Goal: Task Accomplishment & Management: Complete application form

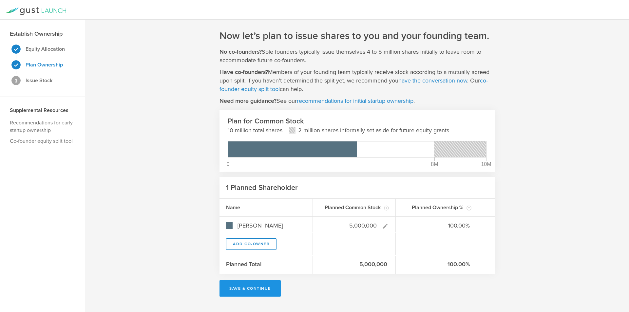
click at [260, 285] on button "Save & Continue" at bounding box center [250, 289] width 61 height 16
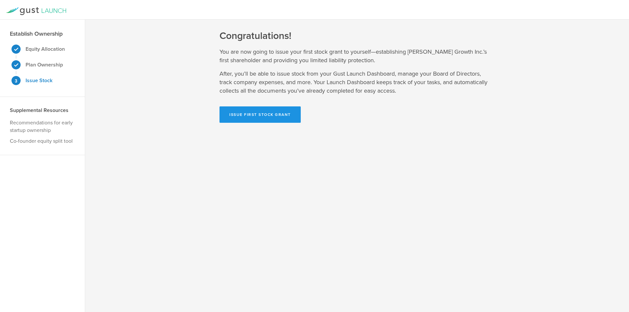
click at [257, 114] on button "Issue First Stock Grant" at bounding box center [260, 115] width 81 height 16
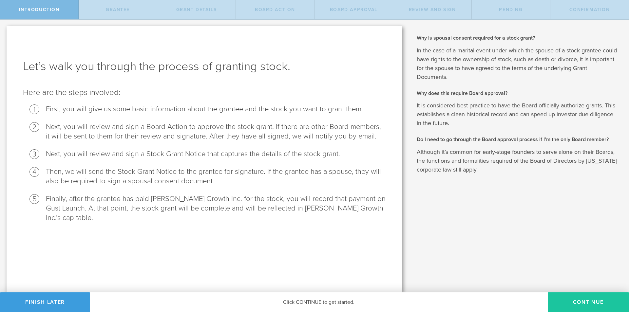
click at [577, 298] on button "Continue" at bounding box center [588, 303] width 81 height 20
radio input "true"
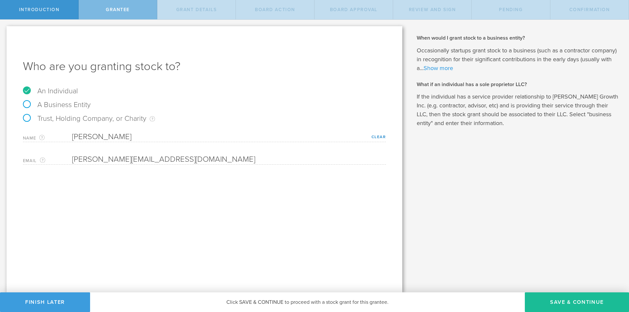
click at [435, 70] on link "Show more" at bounding box center [439, 68] width 30 height 7
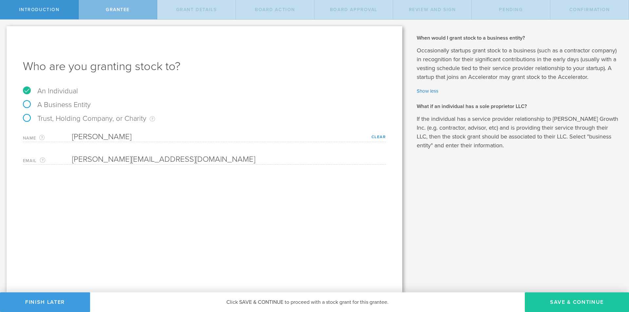
click at [568, 297] on button "Save & Continue" at bounding box center [577, 303] width 104 height 20
type input "5,000,000"
type input "48"
type input "12"
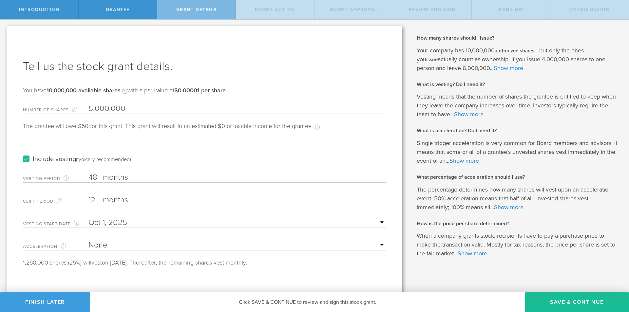
click at [494, 68] on link "Show more" at bounding box center [509, 68] width 30 height 7
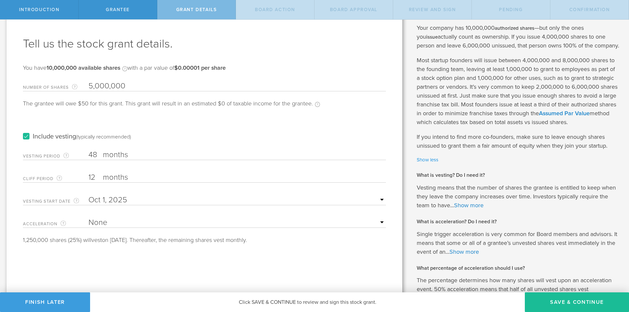
scroll to position [33, 0]
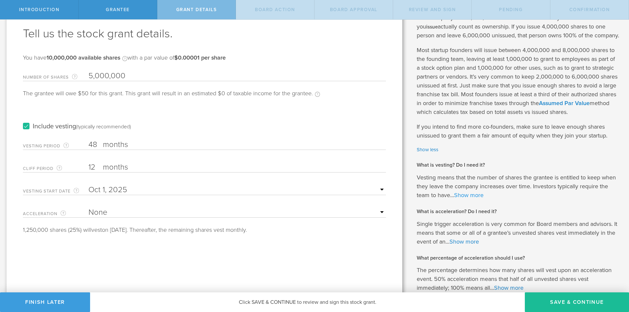
click at [473, 199] on link "Show more" at bounding box center [469, 195] width 30 height 7
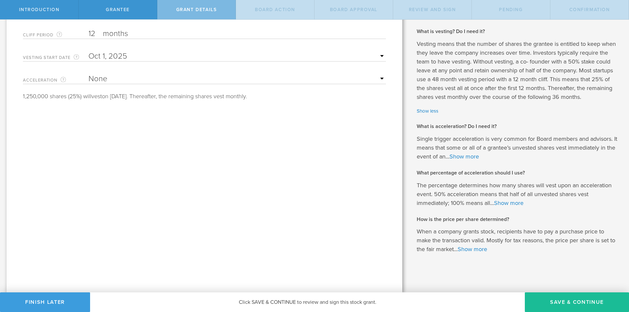
scroll to position [175, 0]
click at [479, 157] on link "Show more" at bounding box center [465, 156] width 30 height 7
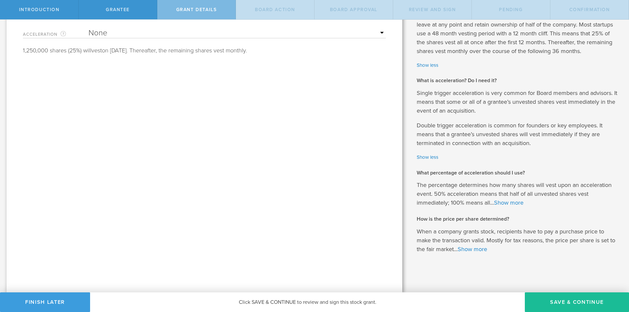
scroll to position [221, 0]
click at [509, 202] on link "Show more" at bounding box center [509, 202] width 30 height 7
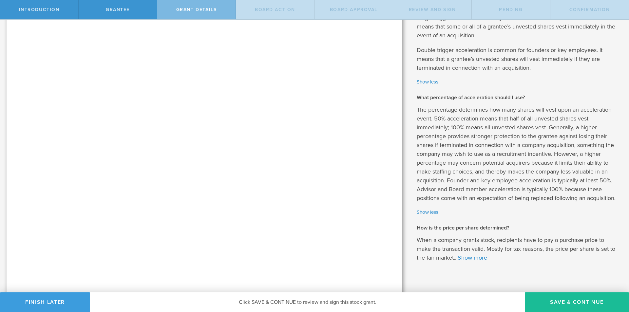
scroll to position [314, 0]
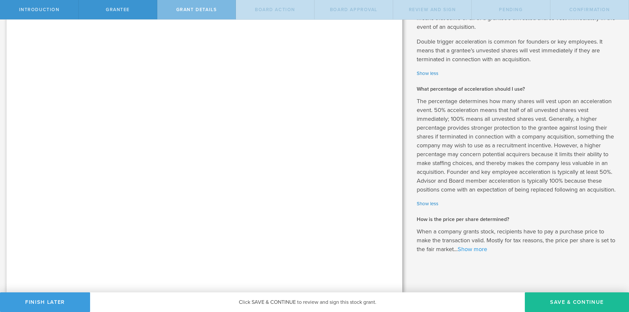
click at [470, 250] on link "Show more" at bounding box center [473, 249] width 30 height 7
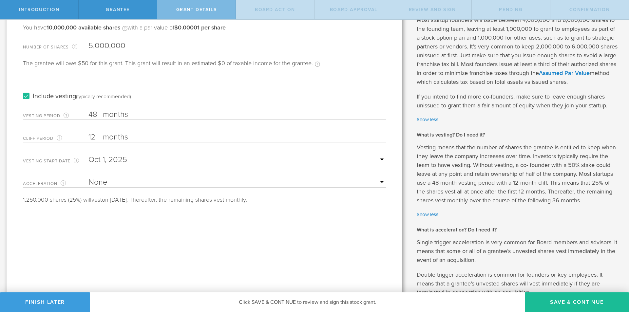
scroll to position [66, 0]
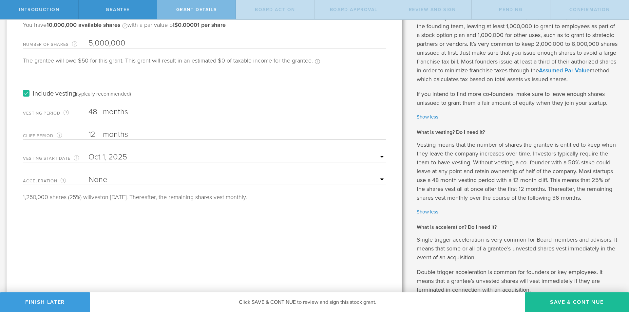
click at [292, 179] on select "None Single Trigger Double Trigger" at bounding box center [238, 180] width 298 height 10
select select "double"
click at [89, 175] on select "None Single Trigger Double Trigger" at bounding box center [238, 180] width 298 height 10
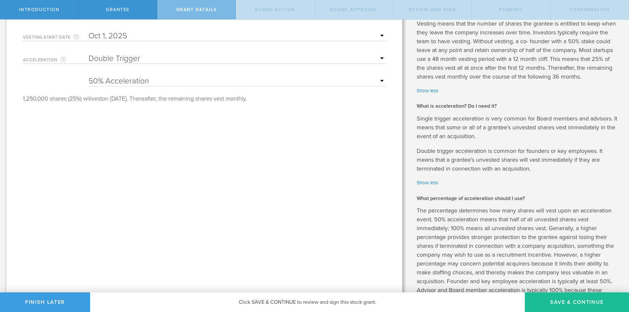
scroll to position [98, 0]
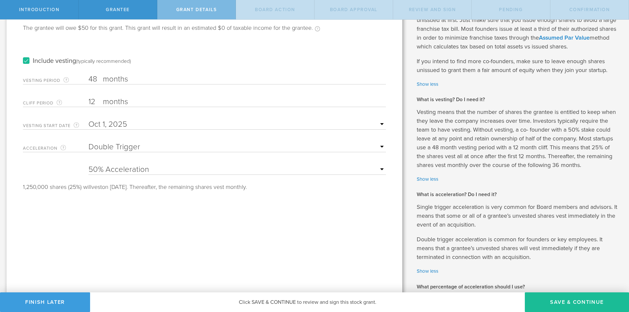
click at [167, 171] on select "25% Acceleration 50% Acceleration 75% Acceleration 100% Acceleration" at bounding box center [238, 170] width 298 height 10
select select "100"
click at [89, 165] on select "25% Acceleration 50% Acceleration 75% Acceleration 100% Acceleration" at bounding box center [238, 170] width 298 height 10
click at [555, 297] on button "Save & Continue" at bounding box center [577, 303] width 104 height 20
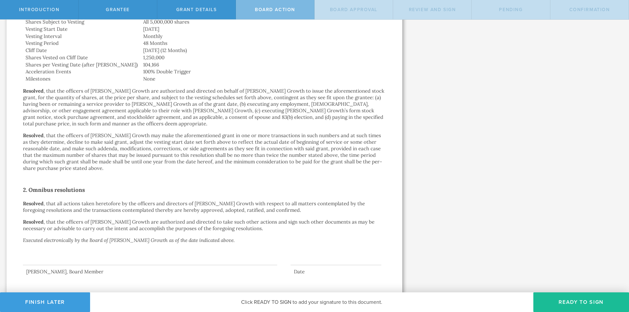
scroll to position [280, 0]
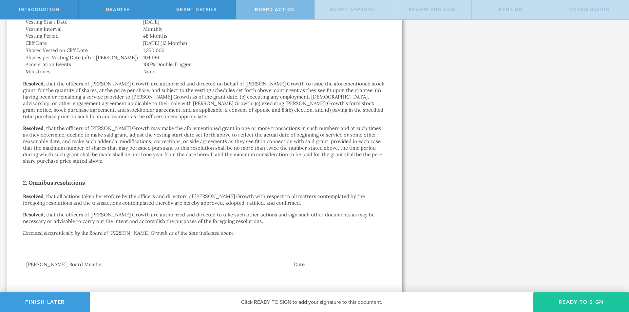
click at [578, 299] on button "Ready to Sign" at bounding box center [582, 303] width 96 height 20
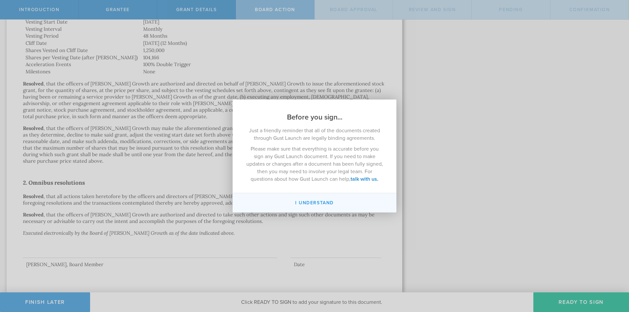
click at [324, 206] on button "I understand" at bounding box center [315, 202] width 164 height 19
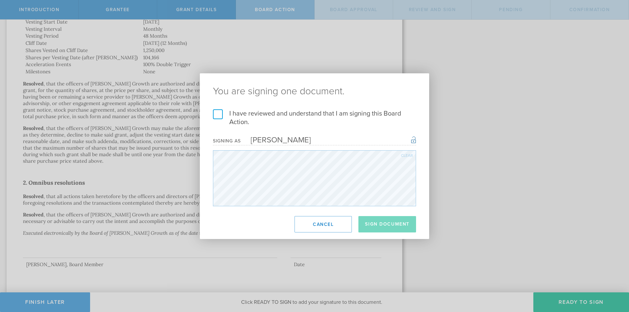
click at [219, 115] on label "I have reviewed and understand that I am signing this Board Action." at bounding box center [314, 117] width 203 height 17
click at [0, 0] on input "I have reviewed and understand that I am signing this Board Action." at bounding box center [0, 0] width 0 height 0
click at [401, 224] on button "Sign Document" at bounding box center [388, 224] width 58 height 16
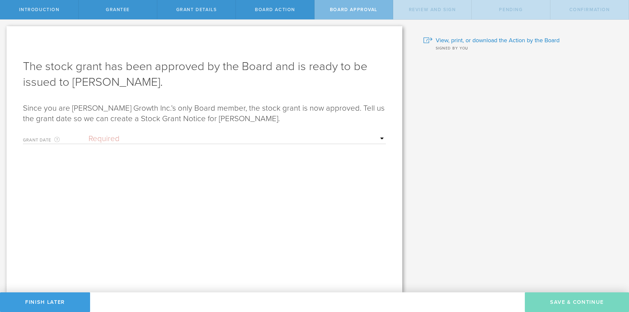
click at [150, 139] on select "Required Upon grantee's signature A specific date" at bounding box center [238, 139] width 298 height 10
select select "uponGranteeSignature"
click at [89, 134] on select "Required Upon grantee's signature A specific date" at bounding box center [238, 139] width 298 height 10
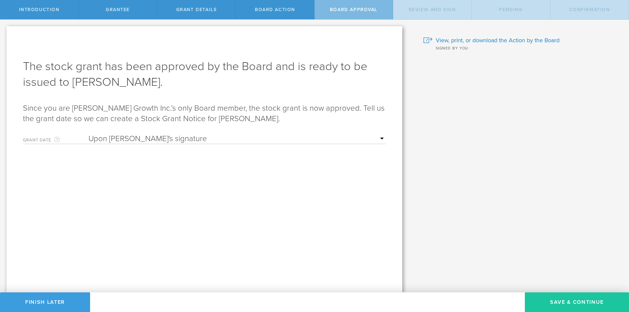
click at [561, 299] on button "Save & Continue" at bounding box center [577, 303] width 104 height 20
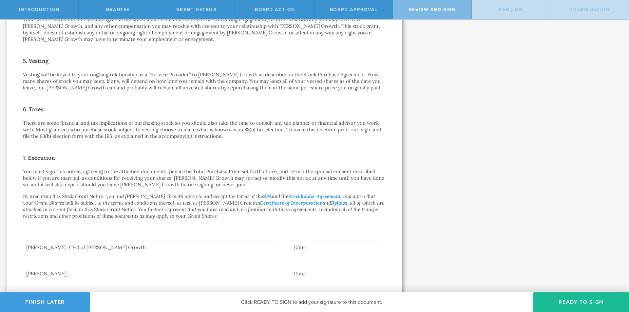
scroll to position [373, 0]
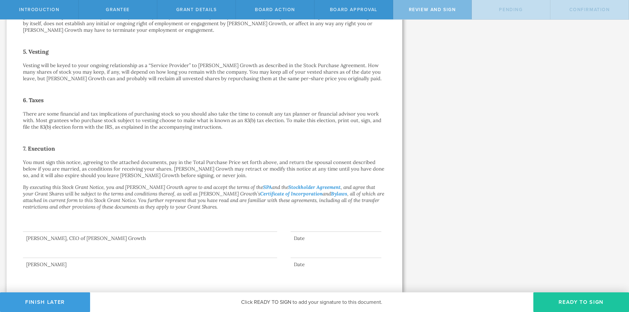
click at [575, 301] on button "Ready to Sign" at bounding box center [582, 303] width 96 height 20
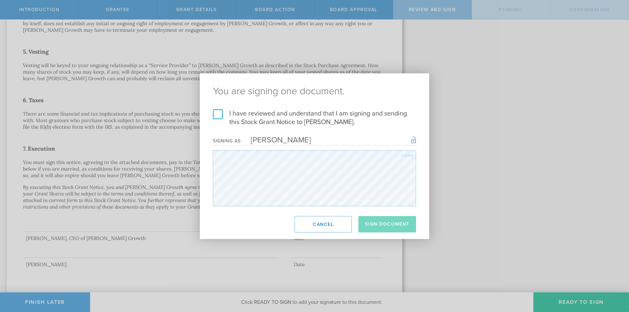
click at [221, 115] on label "I have reviewed and understand that I am signing and sending this Stock Grant N…" at bounding box center [314, 117] width 203 height 17
click at [0, 0] on input "I have reviewed and understand that I am signing and sending this Stock Grant N…" at bounding box center [0, 0] width 0 height 0
click at [403, 221] on button "Sign Document" at bounding box center [388, 224] width 58 height 16
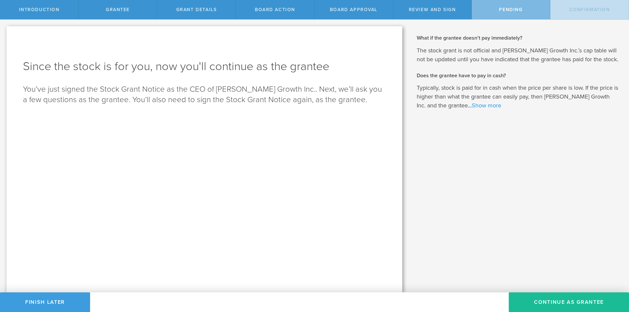
click at [473, 107] on link "Show more" at bounding box center [487, 105] width 30 height 7
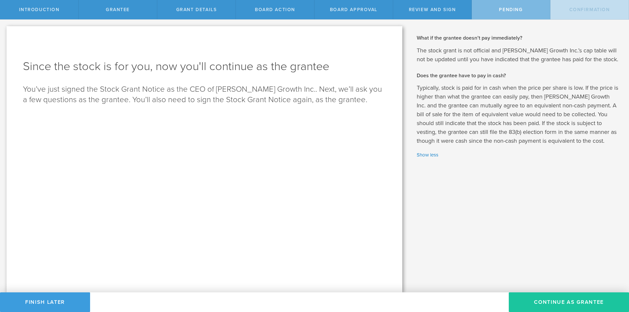
click at [555, 301] on button "Continue as Grantee" at bounding box center [569, 303] width 120 height 20
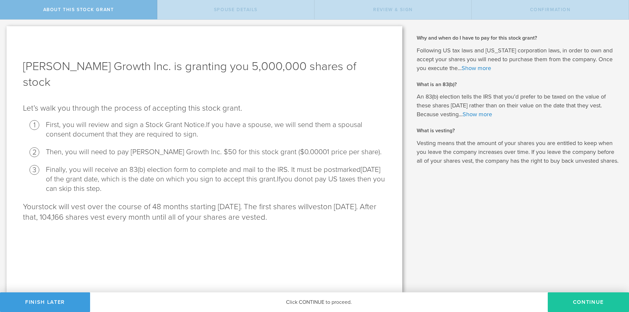
click at [573, 297] on button "CONTINUE" at bounding box center [588, 303] width 81 height 20
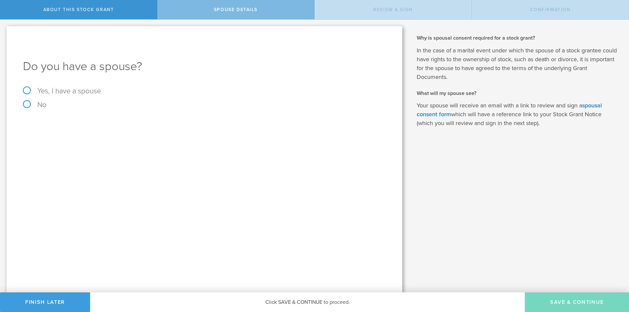
click at [84, 91] on label "Yes, I have a spouse" at bounding box center [204, 91] width 363 height 7
click at [4, 30] on input "Yes, I have a spouse" at bounding box center [2, 25] width 4 height 10
radio input "true"
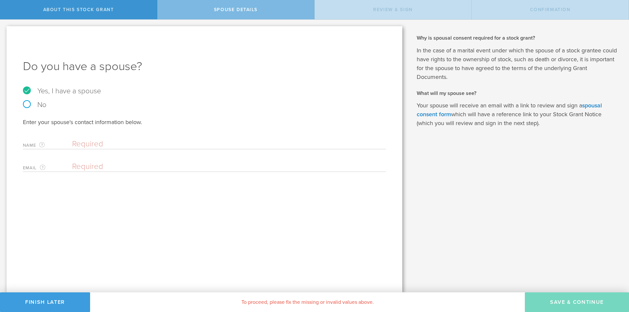
click at [103, 144] on input "text" at bounding box center [227, 144] width 311 height 10
type input "Leigh Dobbs"
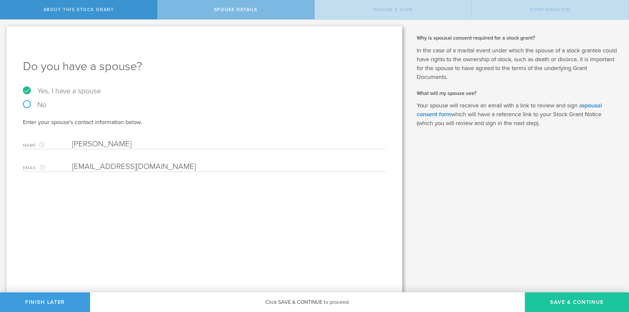
type input "[EMAIL_ADDRESS][DOMAIN_NAME]"
click at [560, 298] on button "Save & Continue" at bounding box center [577, 303] width 104 height 20
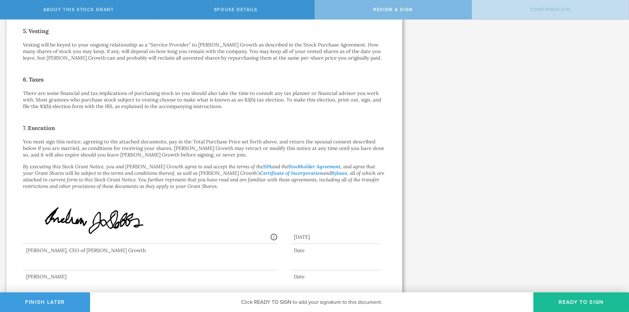
scroll to position [405, 0]
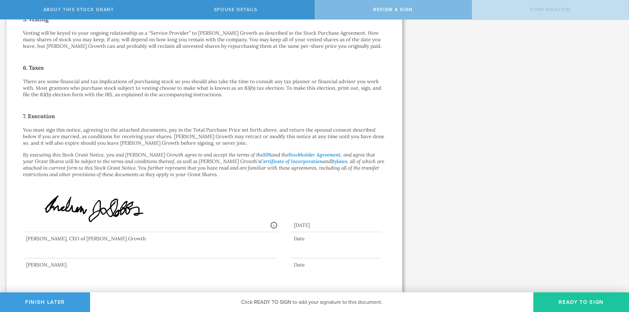
click at [562, 299] on button "Ready to Sign" at bounding box center [582, 303] width 96 height 20
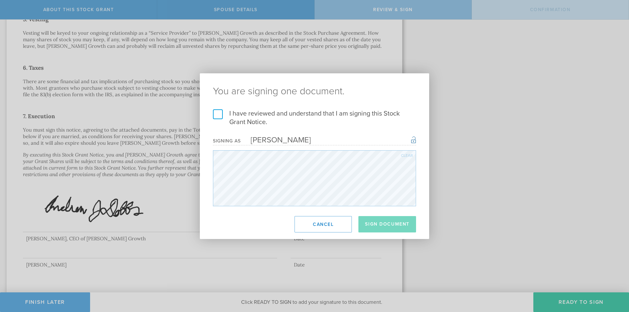
click at [216, 114] on label "I have reviewed and understand that I am signing this Stock Grant Notice." at bounding box center [314, 117] width 203 height 17
click at [0, 0] on input "I have reviewed and understand that I am signing this Stock Grant Notice." at bounding box center [0, 0] width 0 height 0
click at [387, 227] on button "Sign Document" at bounding box center [388, 224] width 58 height 16
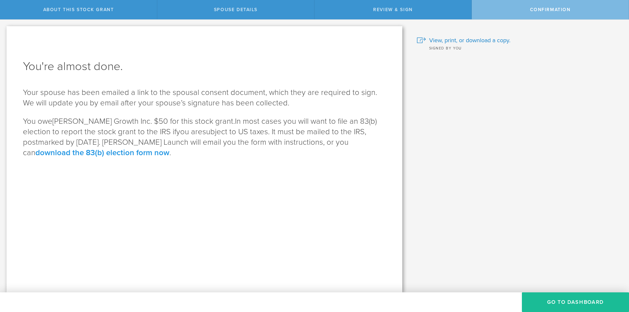
click at [169, 148] on link "download the 83(b) election form now" at bounding box center [102, 153] width 134 height 10
click at [563, 299] on button "Go to Dashboard" at bounding box center [575, 303] width 107 height 20
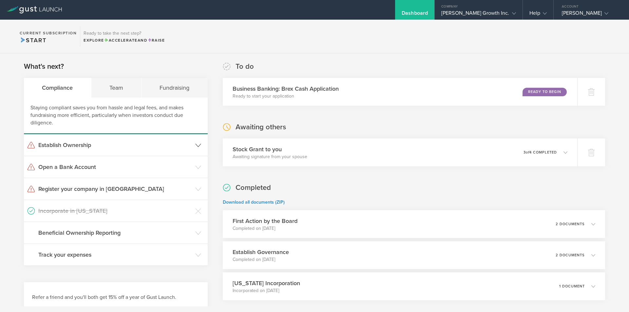
click at [197, 145] on icon at bounding box center [198, 146] width 6 height 6
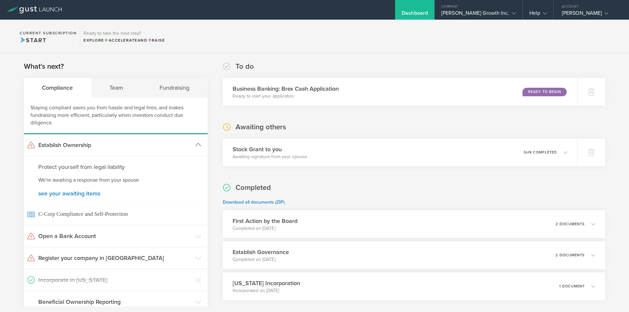
click at [197, 145] on icon at bounding box center [198, 145] width 6 height 6
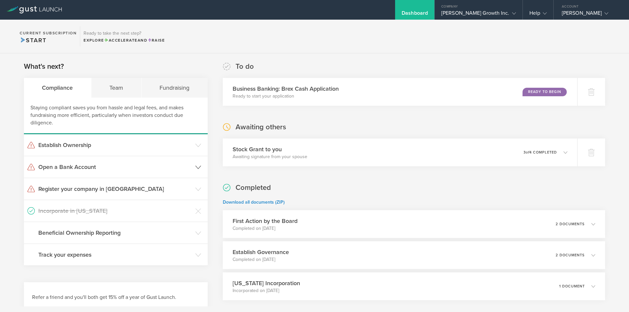
click at [195, 165] on icon at bounding box center [198, 168] width 6 height 6
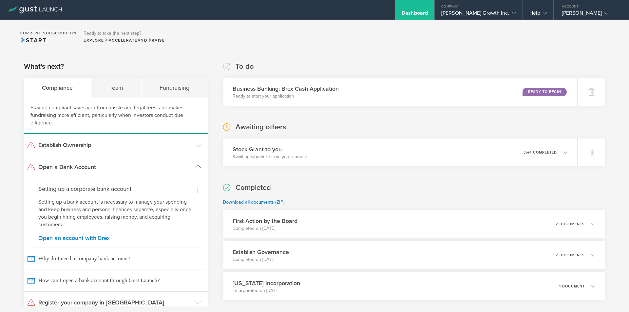
click at [196, 168] on polyline at bounding box center [198, 167] width 5 height 3
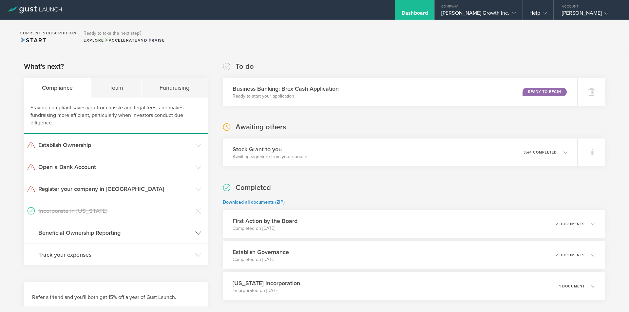
click at [198, 234] on polyline at bounding box center [198, 233] width 5 height 3
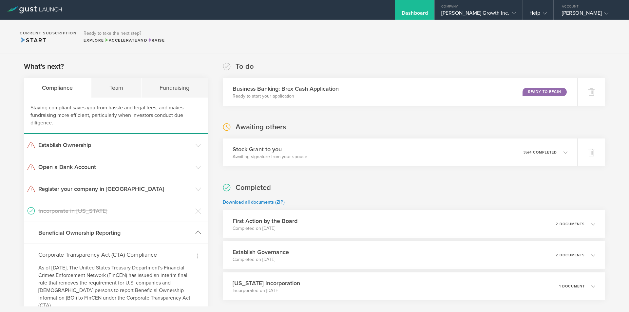
click at [198, 234] on icon at bounding box center [198, 233] width 6 height 6
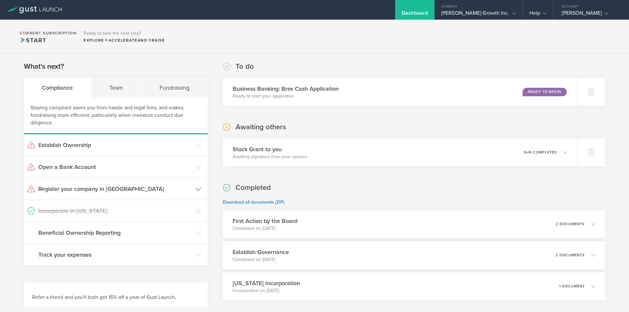
click at [198, 191] on icon at bounding box center [198, 190] width 6 height 6
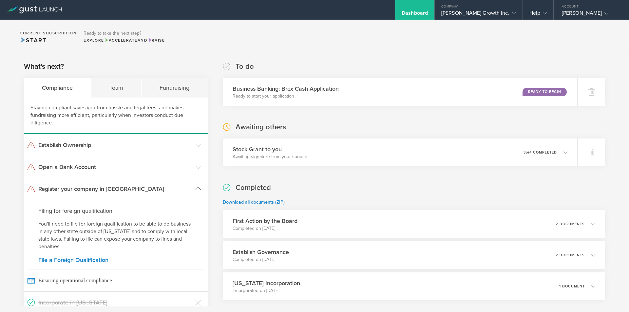
click at [198, 190] on icon at bounding box center [198, 189] width 6 height 6
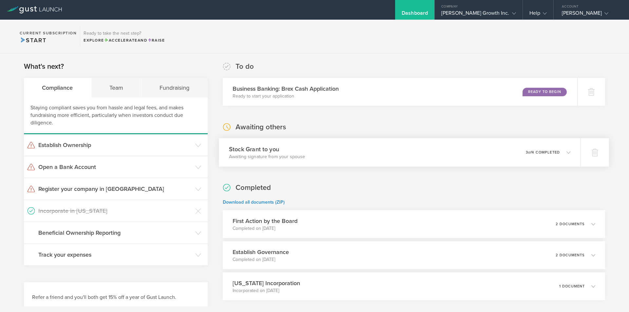
click at [474, 146] on div "Stock Grant to you Awaiting signature from your spouse 0 undeliverable 3 of 4 c…" at bounding box center [400, 152] width 362 height 29
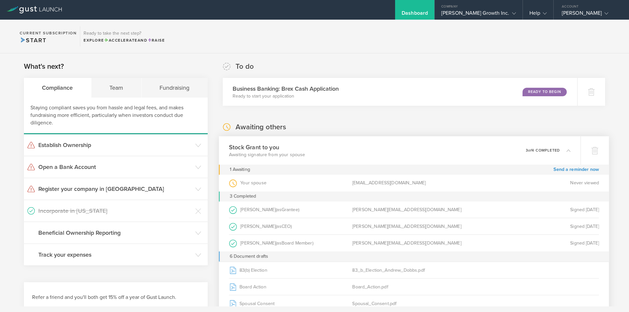
click at [484, 146] on div "Stock Grant to you Awaiting signature from your spouse 0 undeliverable 3 of 4 c…" at bounding box center [400, 150] width 362 height 29
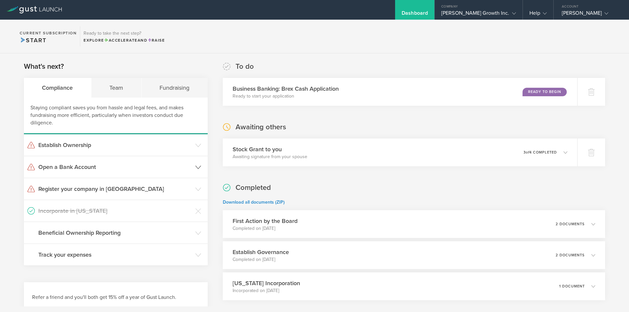
click at [190, 168] on h3 "Open a Bank Account" at bounding box center [115, 167] width 154 height 9
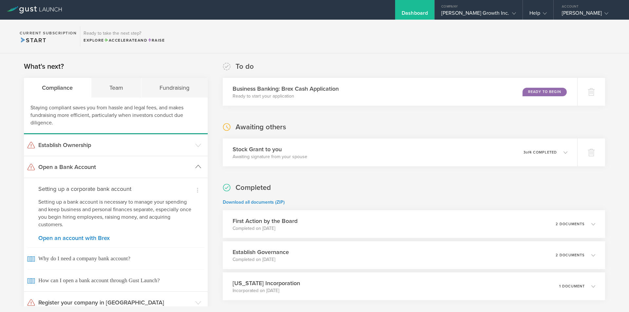
click at [190, 168] on h3 "Open a Bank Account" at bounding box center [115, 167] width 154 height 9
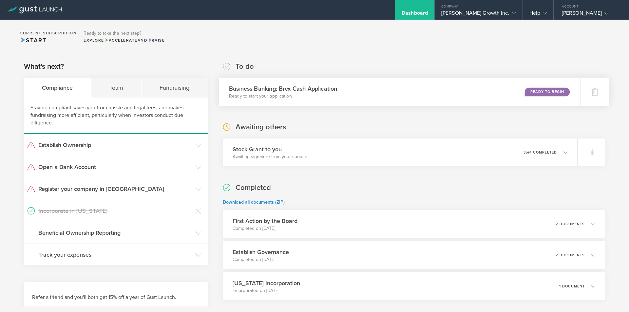
click at [369, 91] on div "Business Banking: Brex Cash Application Ready to start your application Ready t…" at bounding box center [400, 92] width 362 height 29
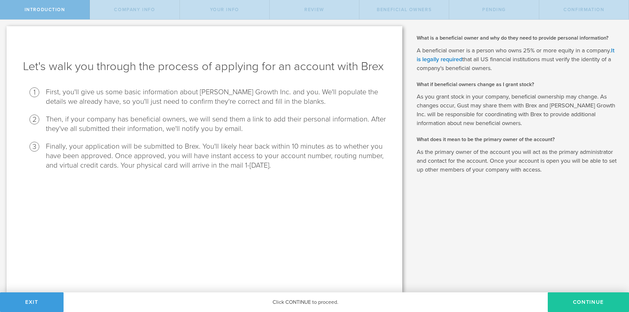
click at [582, 303] on button "Continue" at bounding box center [588, 303] width 81 height 20
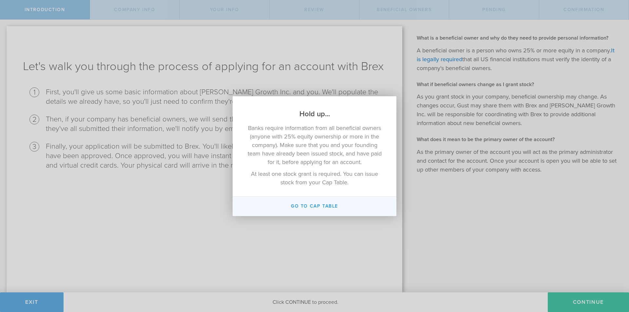
click at [322, 205] on button "Go To Cap Table" at bounding box center [315, 206] width 164 height 19
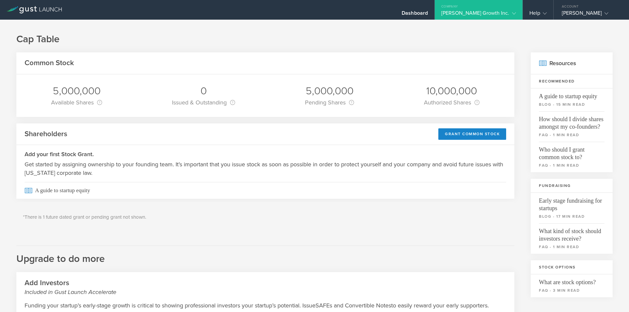
click at [26, 11] on icon at bounding box center [27, 9] width 4 height 4
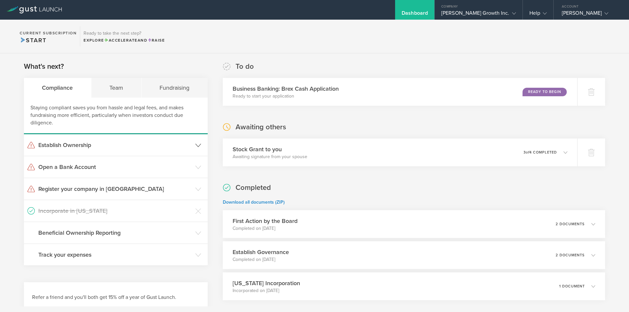
click at [165, 144] on h3 "Establish Ownership" at bounding box center [115, 145] width 154 height 9
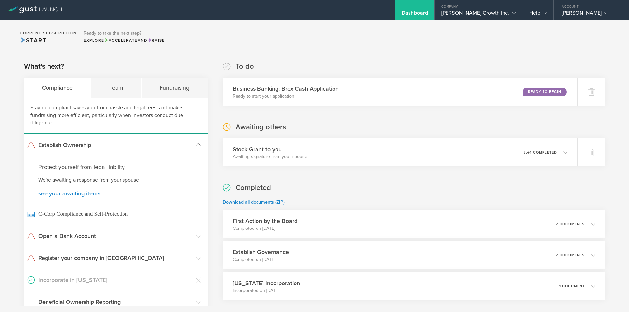
click at [165, 144] on h3 "Establish Ownership" at bounding box center [115, 145] width 154 height 9
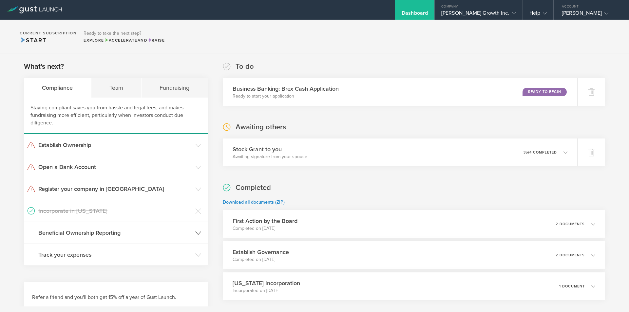
click at [166, 234] on h3 "Beneficial Ownership Reporting" at bounding box center [115, 233] width 154 height 9
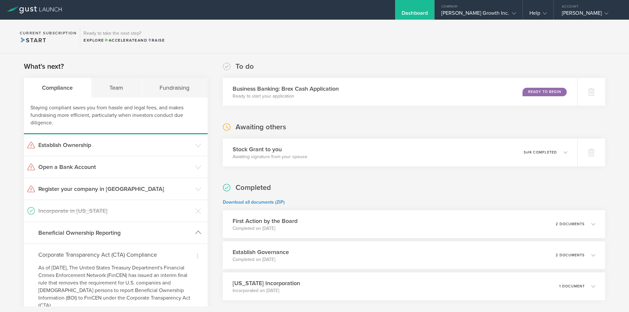
click at [167, 233] on h3 "Beneficial Ownership Reporting" at bounding box center [115, 233] width 154 height 9
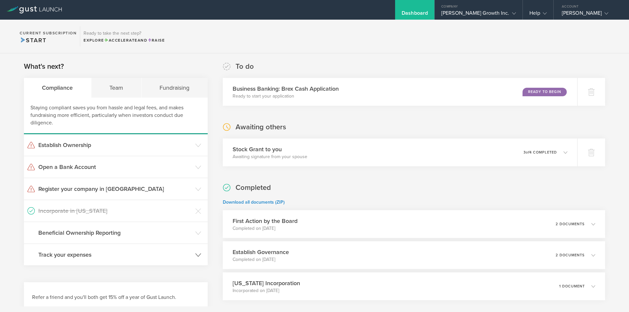
click at [167, 249] on header "Track your expenses" at bounding box center [116, 255] width 184 height 22
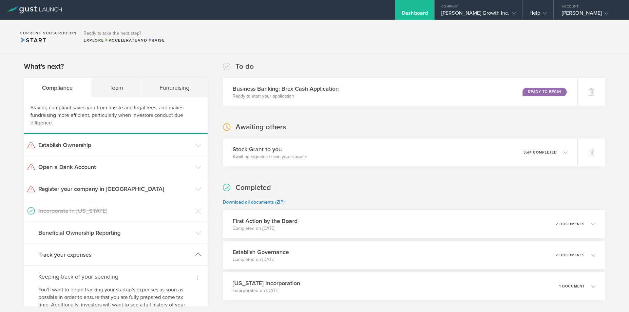
click at [167, 249] on header "Track your expenses" at bounding box center [116, 255] width 184 height 22
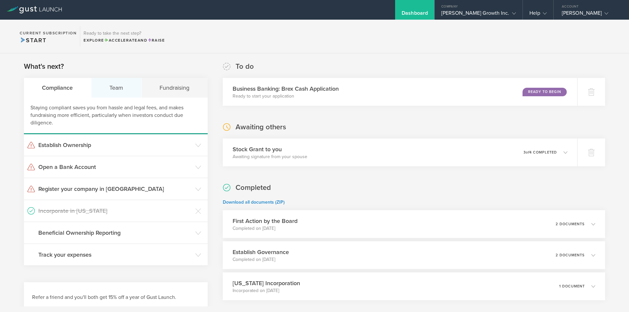
click at [128, 88] on div "Team" at bounding box center [116, 88] width 50 height 20
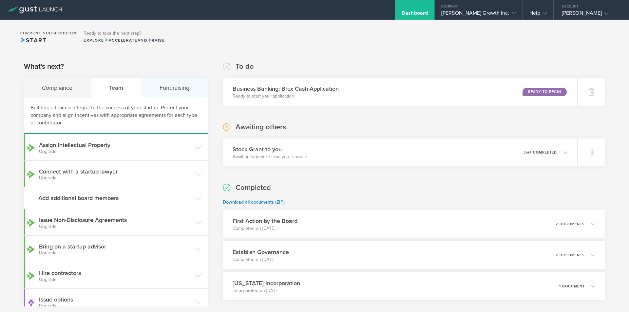
click at [185, 84] on div "Fundraising" at bounding box center [175, 88] width 66 height 20
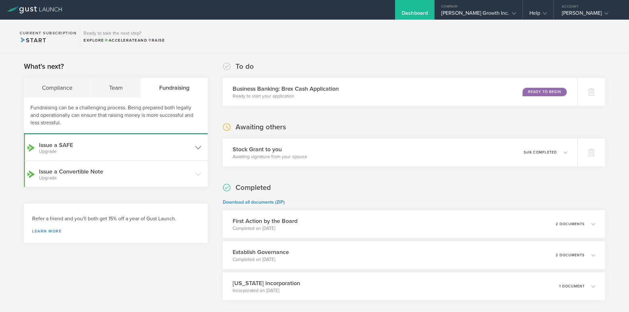
click at [198, 146] on icon at bounding box center [198, 148] width 6 height 6
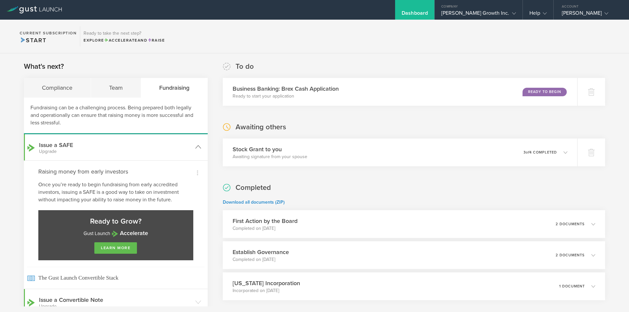
click at [198, 145] on icon at bounding box center [198, 147] width 6 height 6
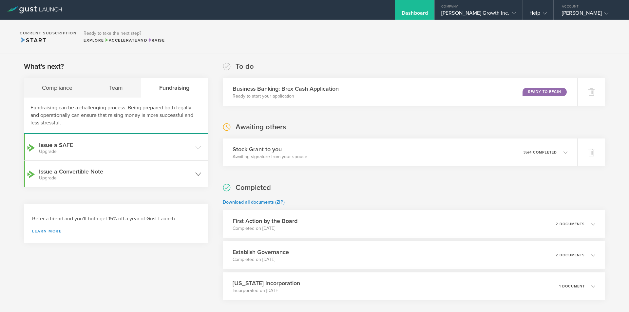
click at [197, 173] on icon at bounding box center [198, 174] width 6 height 6
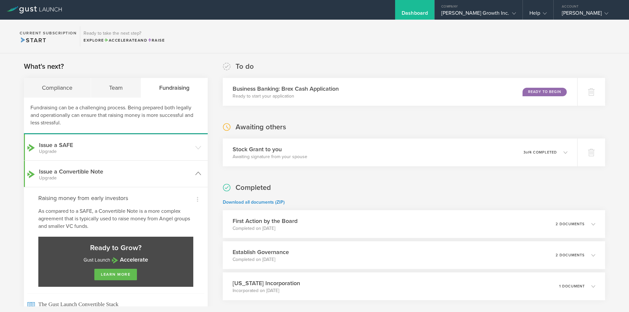
click at [197, 173] on icon at bounding box center [198, 174] width 6 height 6
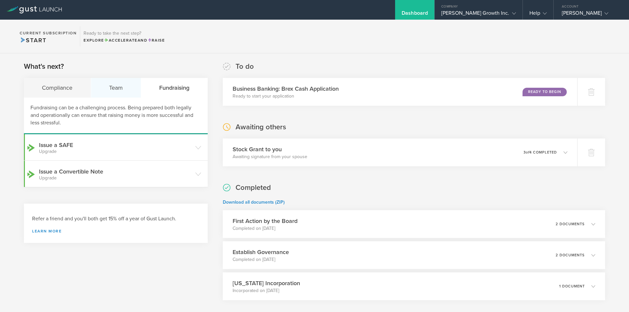
click at [112, 91] on div "Team" at bounding box center [116, 88] width 50 height 20
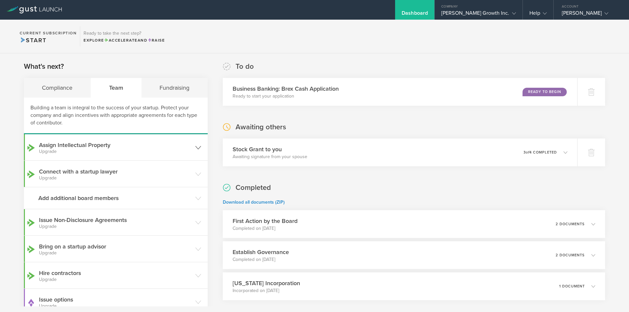
click at [195, 147] on icon at bounding box center [198, 148] width 6 height 6
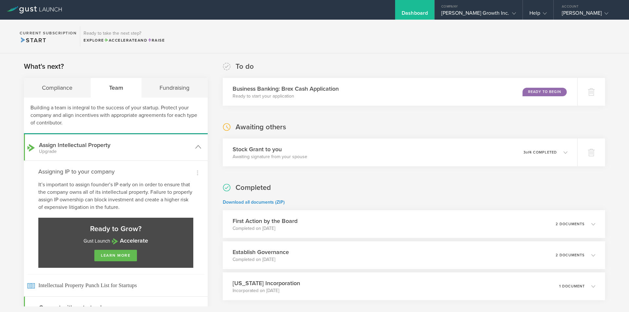
click at [195, 146] on icon at bounding box center [198, 147] width 6 height 6
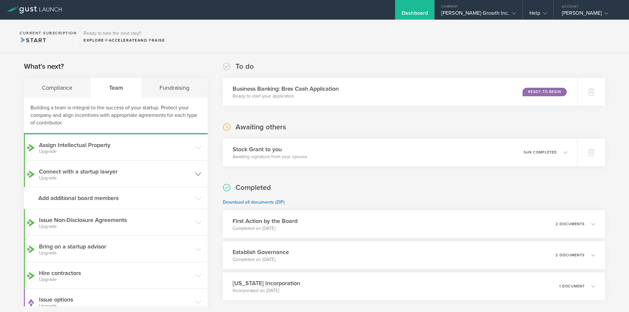
click at [193, 171] on header "Connect with a startup lawyer Upgrade" at bounding box center [116, 174] width 184 height 26
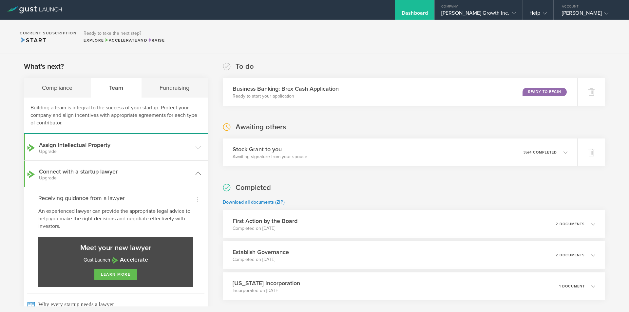
click at [193, 171] on header "Connect with a startup lawyer Upgrade" at bounding box center [116, 174] width 184 height 26
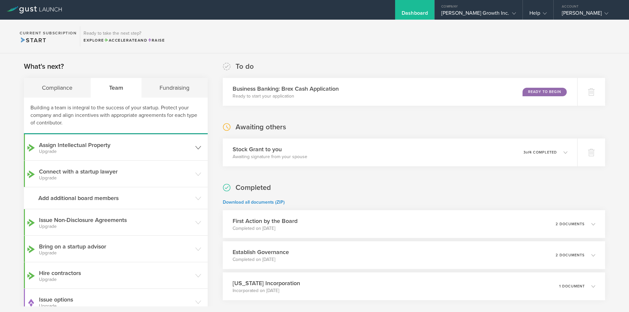
click at [196, 149] on polyline at bounding box center [198, 147] width 5 height 3
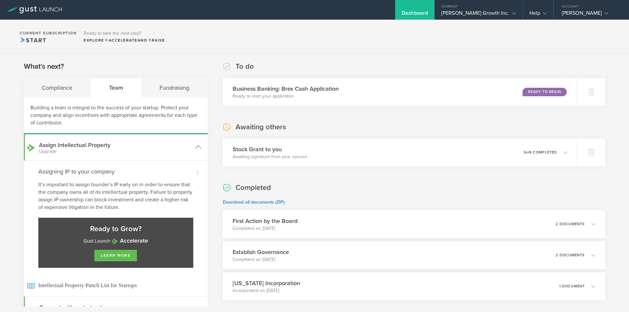
click at [196, 148] on polyline at bounding box center [198, 147] width 5 height 3
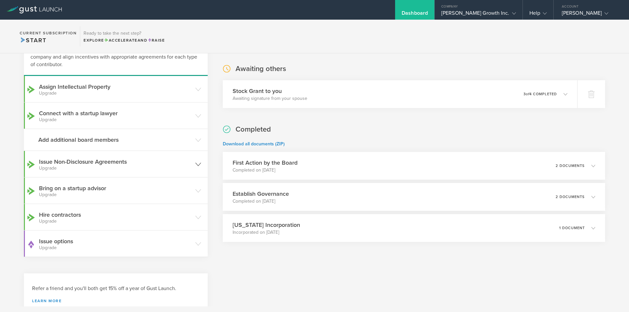
scroll to position [66, 0]
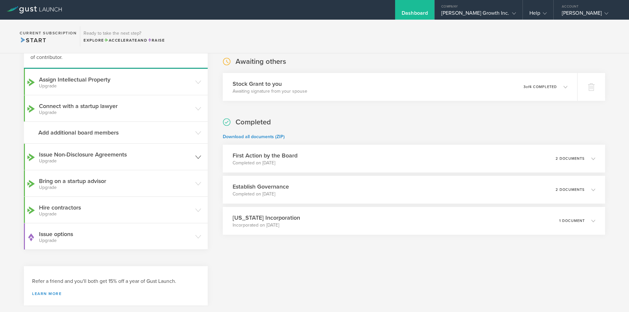
click at [196, 160] on icon at bounding box center [198, 157] width 6 height 6
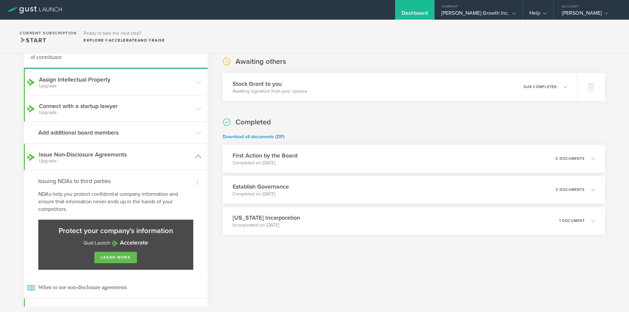
click at [196, 160] on gust-icon at bounding box center [198, 157] width 6 height 7
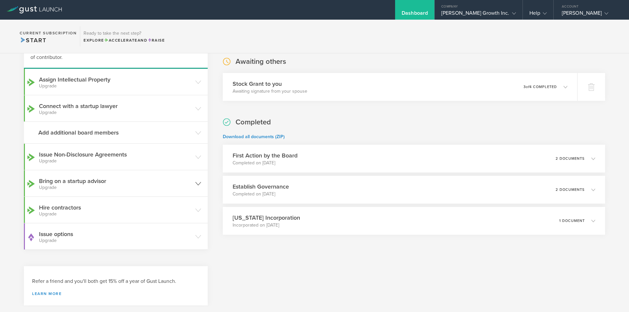
click at [192, 186] on header "Bring on a startup advisor Upgrade" at bounding box center [116, 183] width 184 height 26
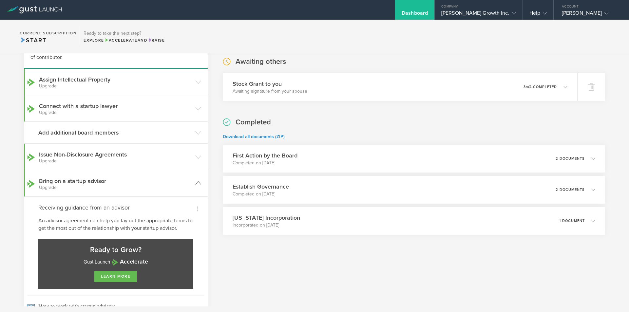
click at [192, 186] on header "Bring on a startup advisor Upgrade" at bounding box center [116, 183] width 184 height 26
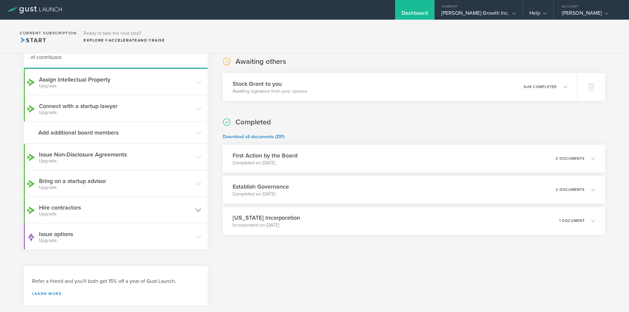
click at [195, 207] on icon at bounding box center [198, 210] width 6 height 6
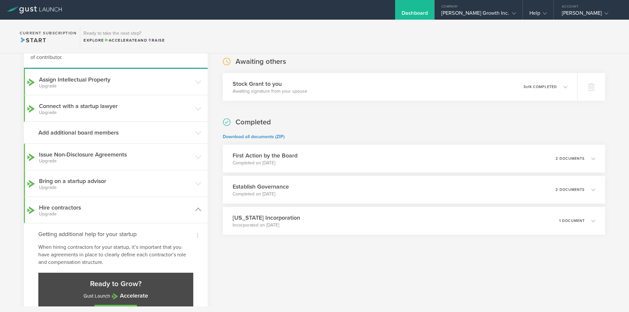
click at [193, 207] on header "Hire contractors Upgrade" at bounding box center [116, 210] width 184 height 26
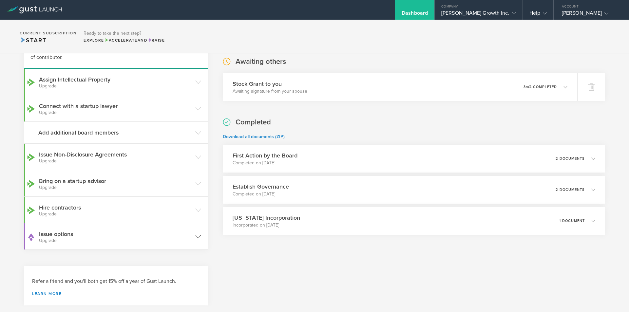
click at [195, 239] on icon at bounding box center [198, 237] width 6 height 6
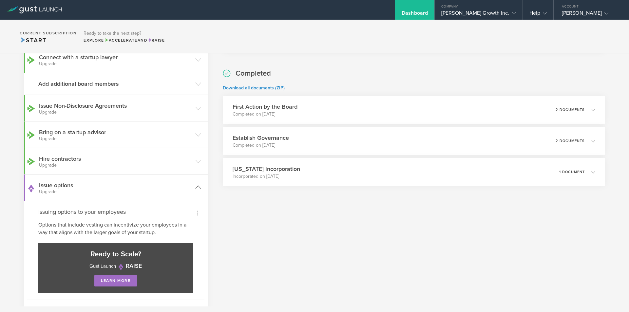
scroll to position [131, 0]
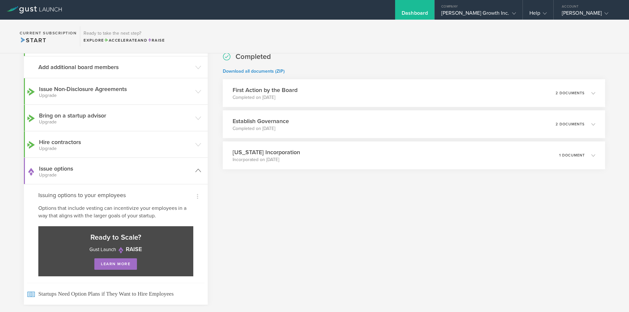
click at [197, 171] on icon at bounding box center [198, 171] width 6 height 6
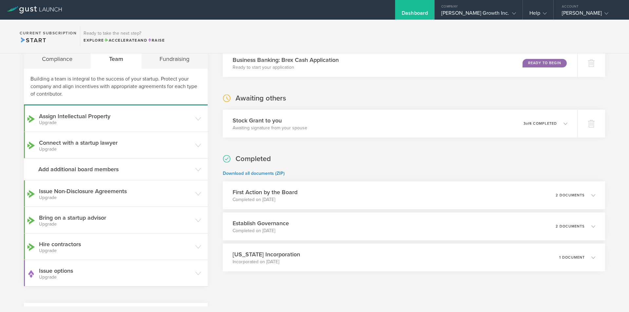
scroll to position [0, 0]
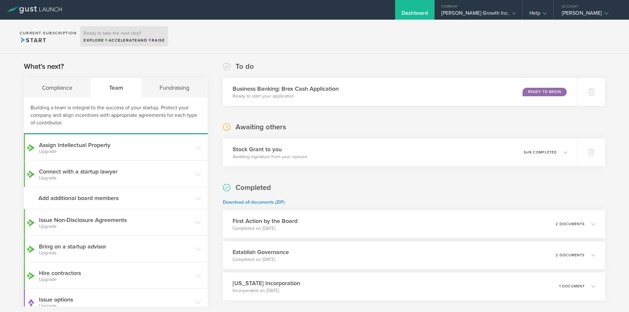
click at [130, 43] on div "Explore Accelerate and Raise" at bounding box center [124, 40] width 81 height 6
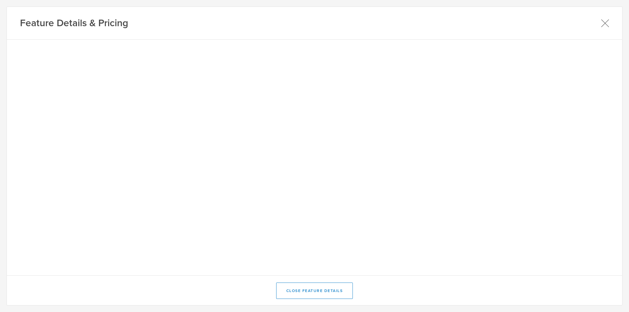
click at [606, 23] on icon at bounding box center [605, 23] width 8 height 8
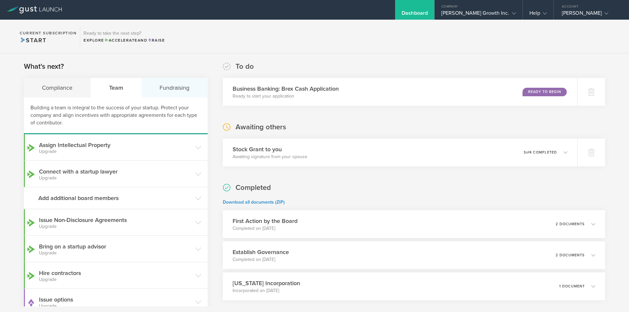
click at [174, 89] on div "Fundraising" at bounding box center [175, 88] width 66 height 20
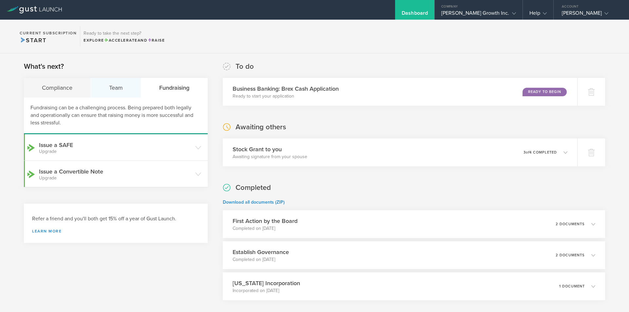
click at [123, 89] on div "Team" at bounding box center [116, 88] width 50 height 20
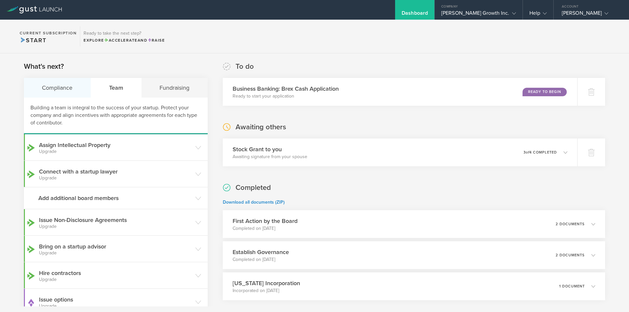
click at [67, 88] on div "Compliance" at bounding box center [57, 88] width 67 height 20
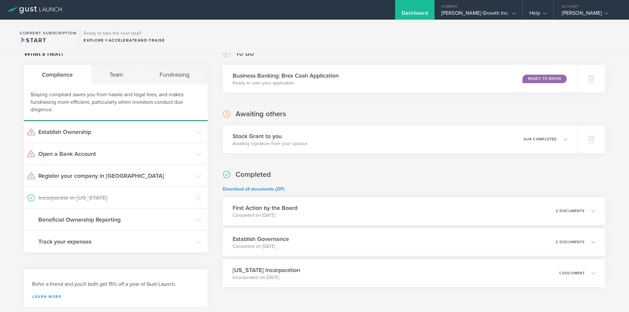
scroll to position [2, 0]
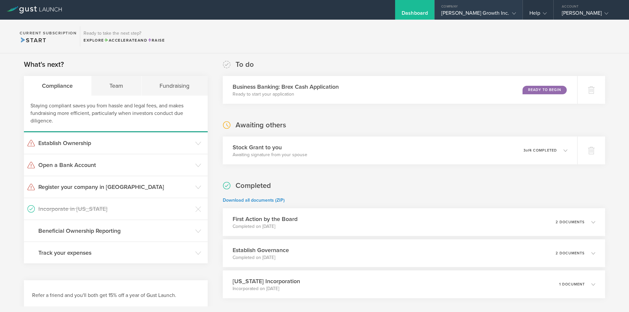
click at [514, 13] on icon at bounding box center [514, 13] width 4 height 4
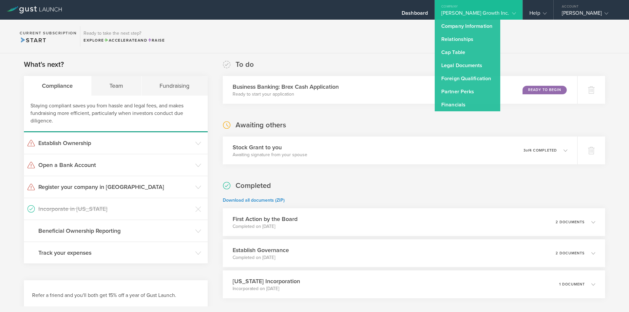
click at [514, 9] on div "Company" at bounding box center [479, 5] width 88 height 10
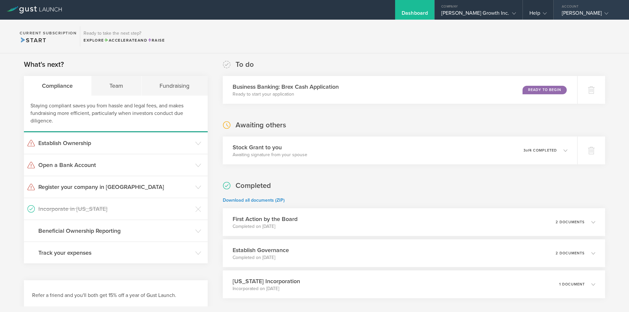
click at [599, 9] on div "Account" at bounding box center [591, 5] width 75 height 10
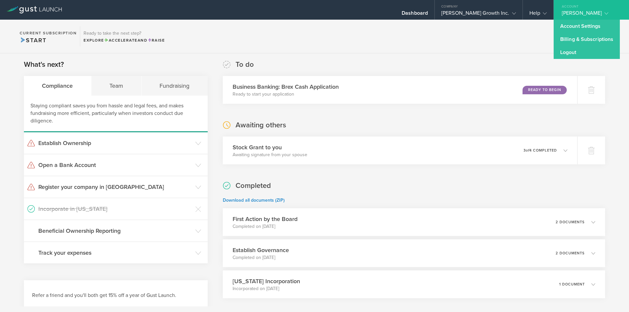
click at [299, 44] on section "Current Subscription Start Ready to take the next step? Explore Accelerate and …" at bounding box center [314, 37] width 629 height 34
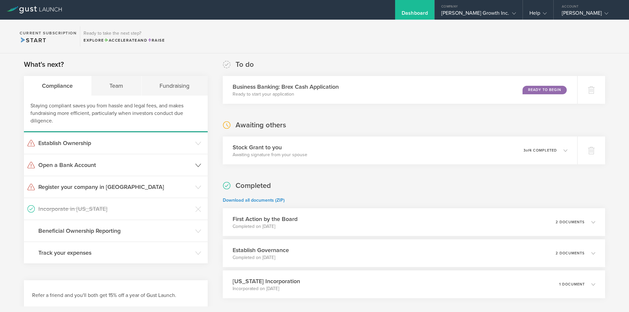
click at [136, 167] on h3 "Open a Bank Account" at bounding box center [115, 165] width 154 height 9
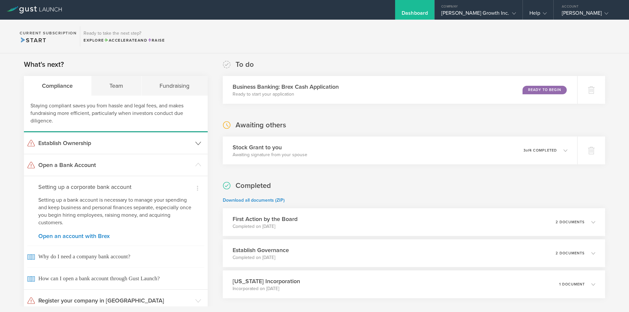
click at [146, 149] on header "Establish Ownership" at bounding box center [116, 143] width 184 height 22
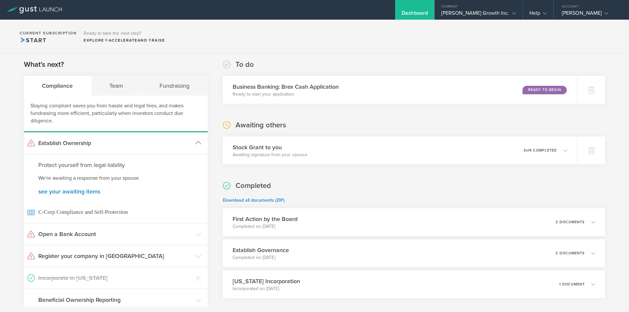
click at [146, 149] on header "Establish Ownership" at bounding box center [116, 143] width 184 height 22
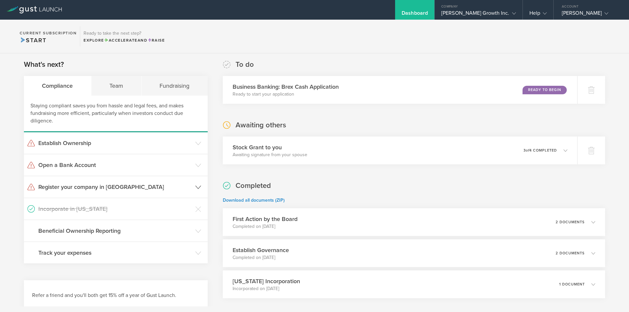
click at [198, 186] on icon at bounding box center [198, 188] width 6 height 6
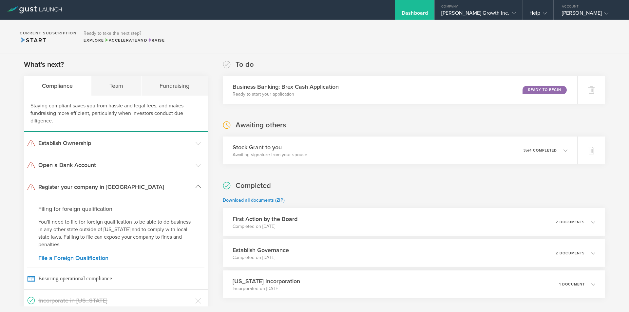
click at [198, 186] on icon at bounding box center [198, 187] width 6 height 6
